Goal: Ask a question

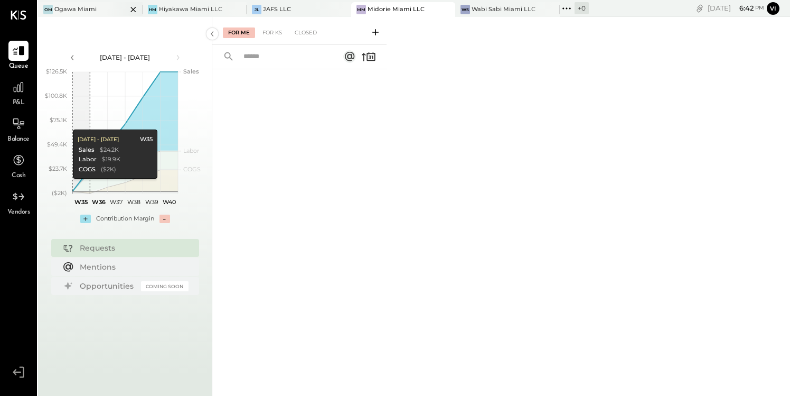
click at [77, 6] on div "Ogawa Miami" at bounding box center [75, 9] width 42 height 8
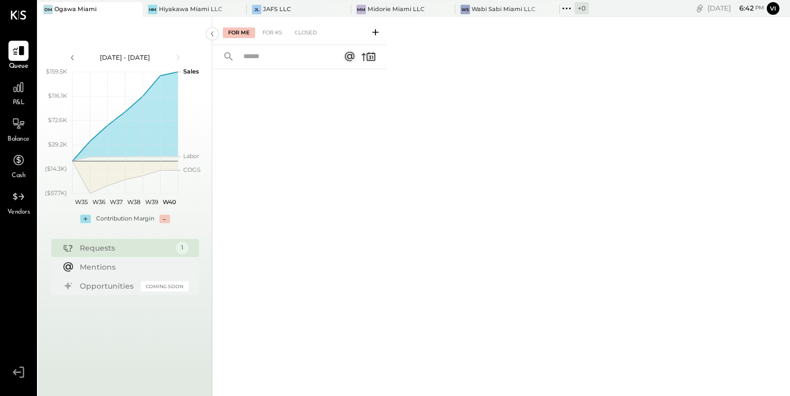
click at [377, 31] on icon at bounding box center [375, 32] width 11 height 11
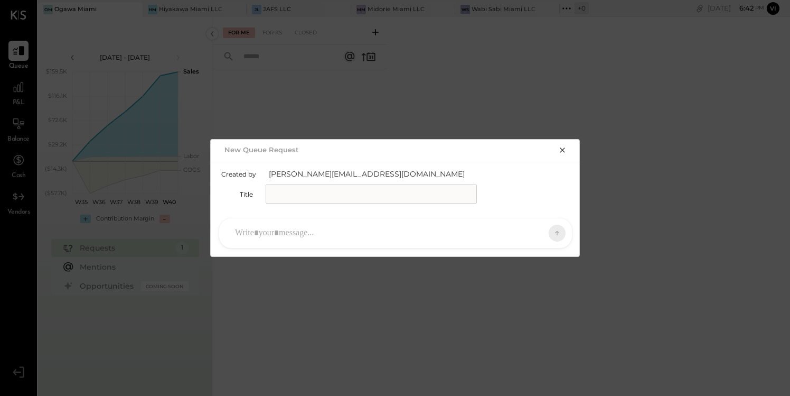
click at [300, 192] on input "text" at bounding box center [371, 193] width 211 height 19
type input "**********"
click at [279, 237] on div at bounding box center [386, 232] width 313 height 23
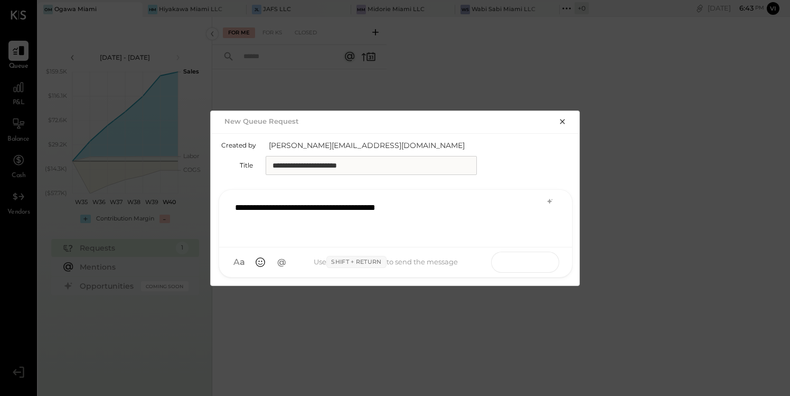
click at [532, 259] on icon at bounding box center [537, 261] width 11 height 11
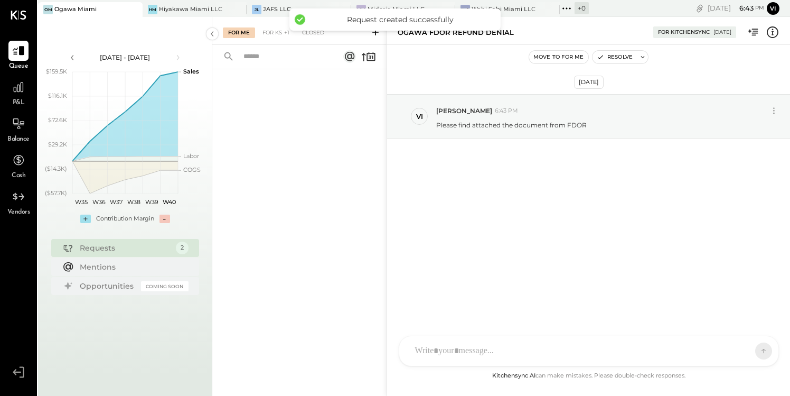
click at [448, 352] on div "TM [PERSON_NAME] ID [PERSON_NAME] Del [PERSON_NAME] V [PERSON_NAME] IR [PERSON_…" at bounding box center [589, 351] width 380 height 31
click at [443, 353] on icon at bounding box center [440, 351] width 11 height 11
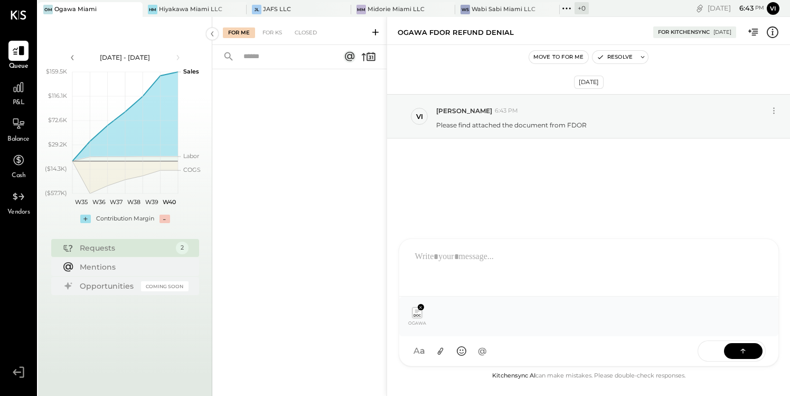
click at [435, 250] on div at bounding box center [589, 266] width 358 height 42
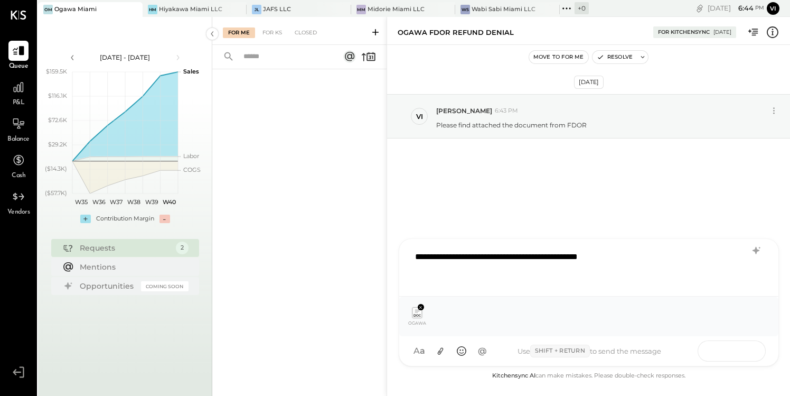
click at [741, 346] on icon at bounding box center [743, 350] width 11 height 11
